Goal: Check status: Check status

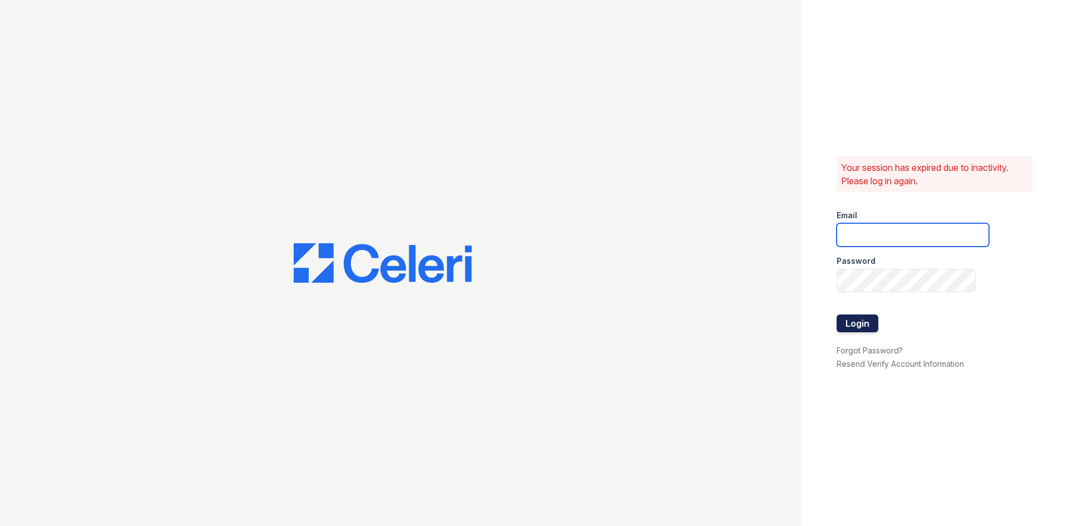
type input "[EMAIL_ADDRESS][DOMAIN_NAME]"
click at [859, 327] on button "Login" at bounding box center [858, 323] width 42 height 18
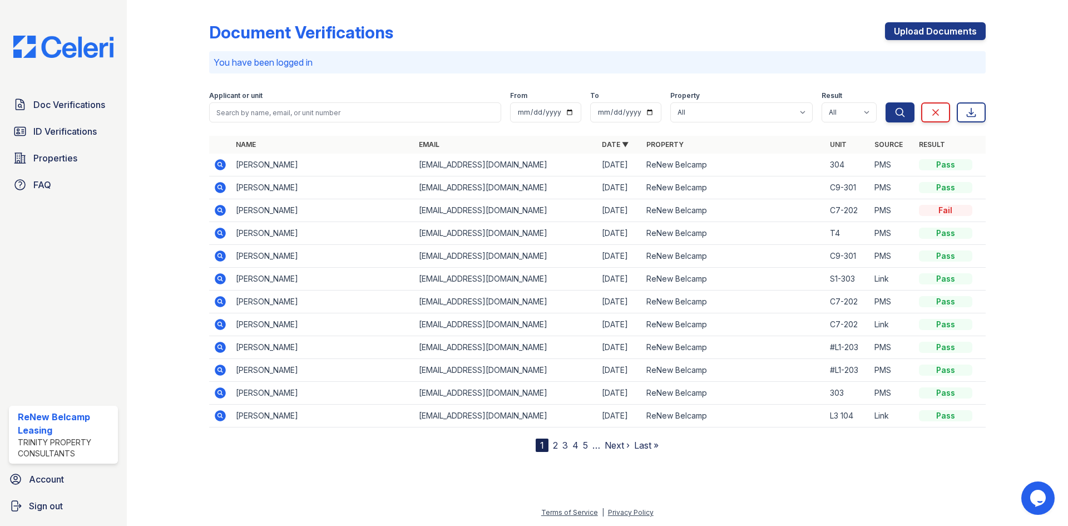
click at [215, 234] on icon at bounding box center [220, 232] width 11 height 11
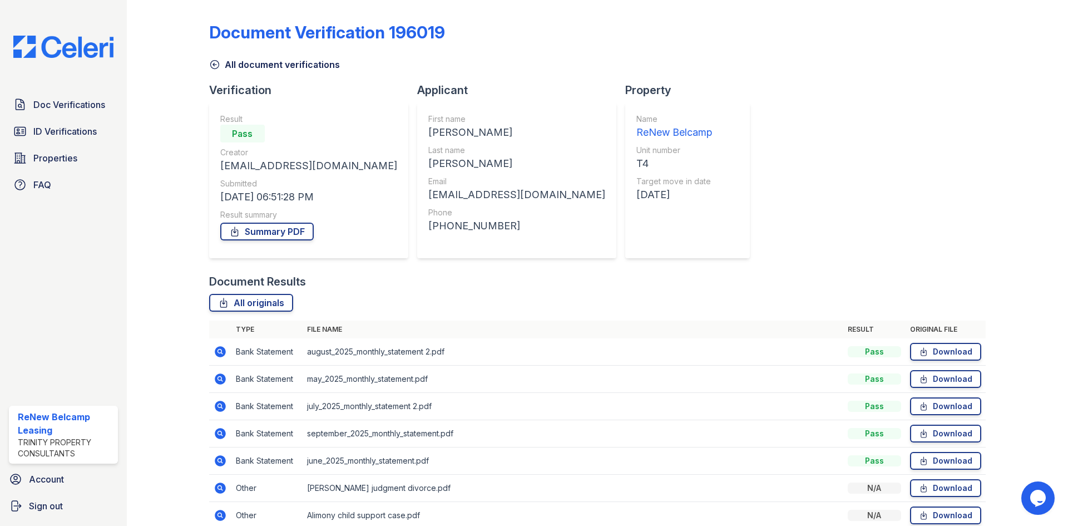
click at [225, 433] on icon at bounding box center [220, 433] width 13 height 13
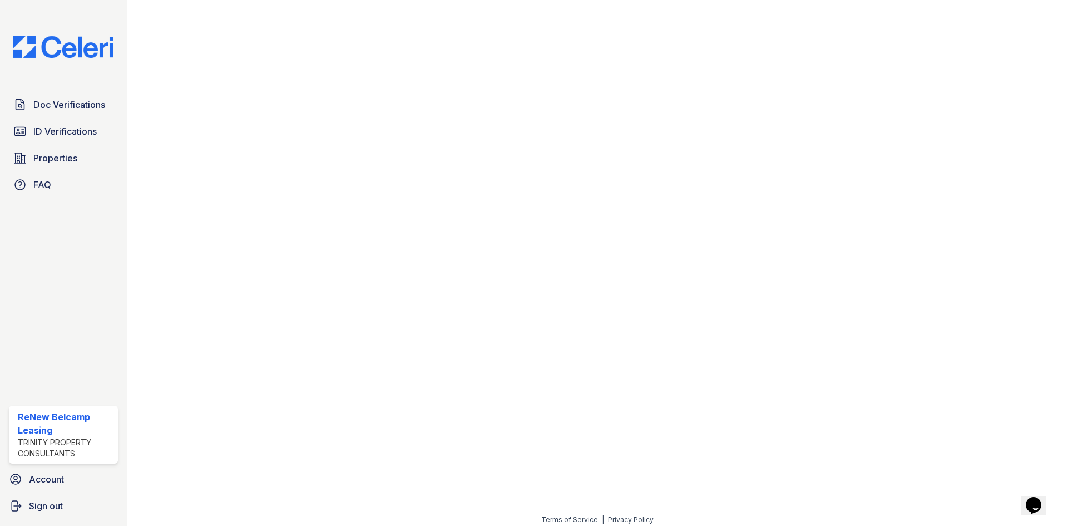
scroll to position [597, 0]
